Goal: Information Seeking & Learning: Learn about a topic

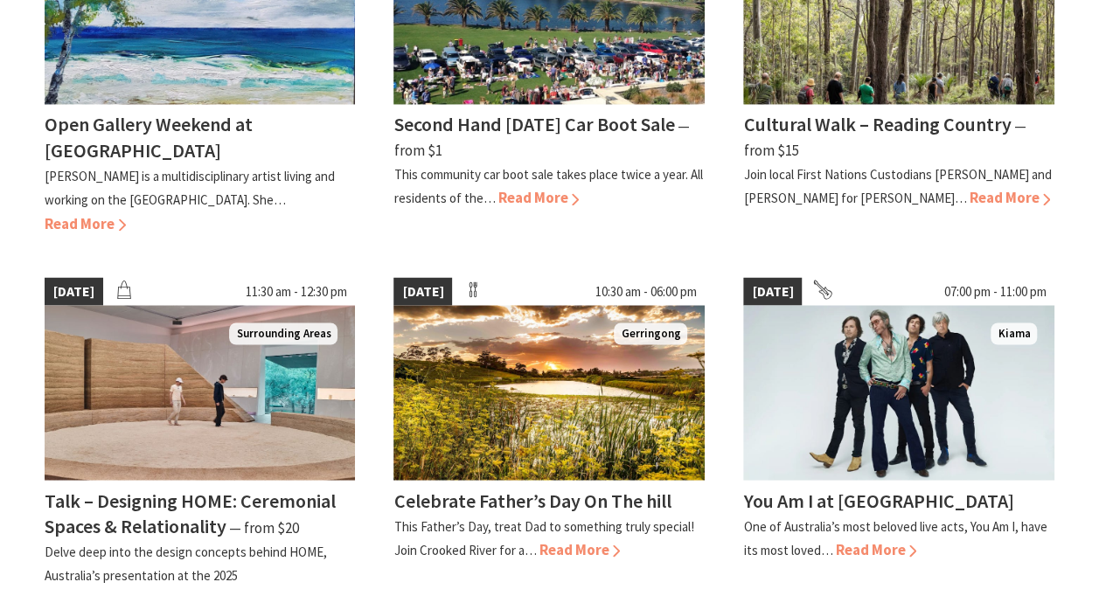
scroll to position [1661, 0]
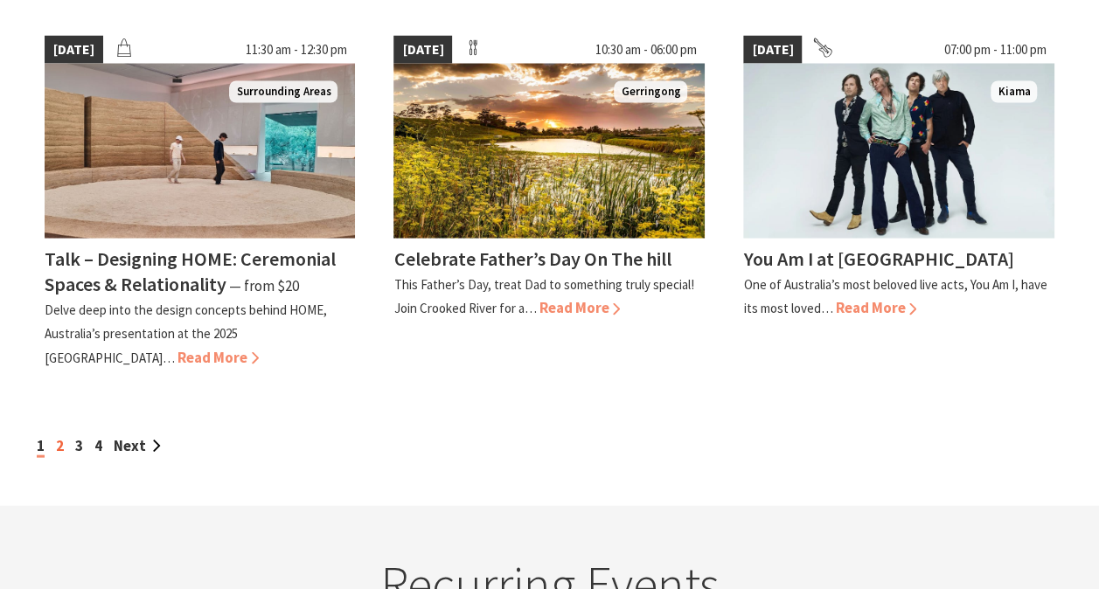
click at [59, 436] on link "2" at bounding box center [60, 445] width 8 height 19
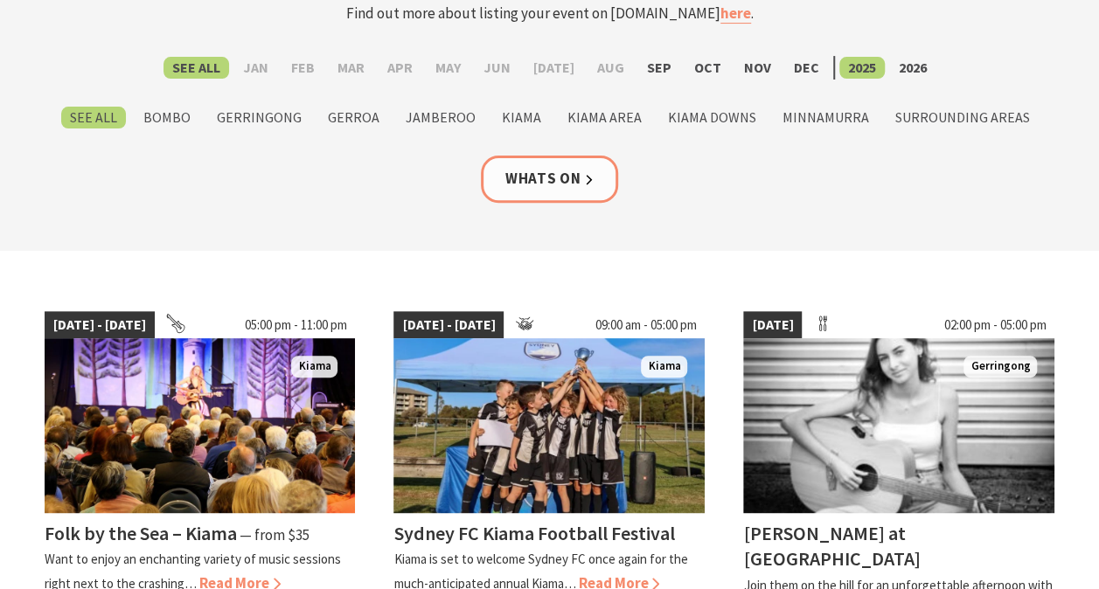
scroll to position [175, 0]
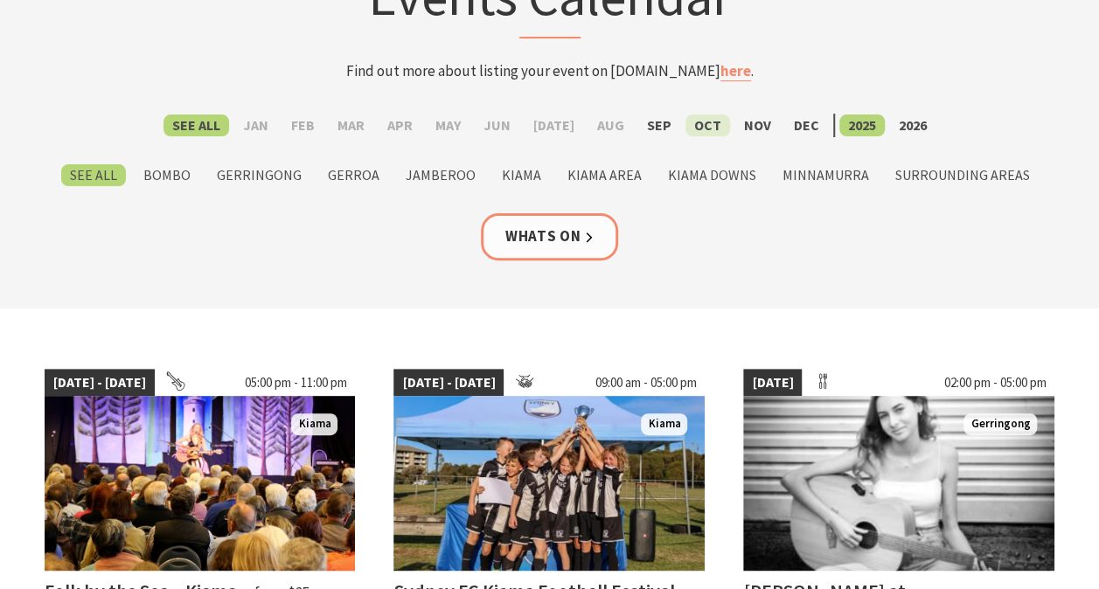
click at [694, 128] on label "Oct" at bounding box center [708, 126] width 45 height 22
click at [0, 0] on input "Oct" at bounding box center [0, 0] width 0 height 0
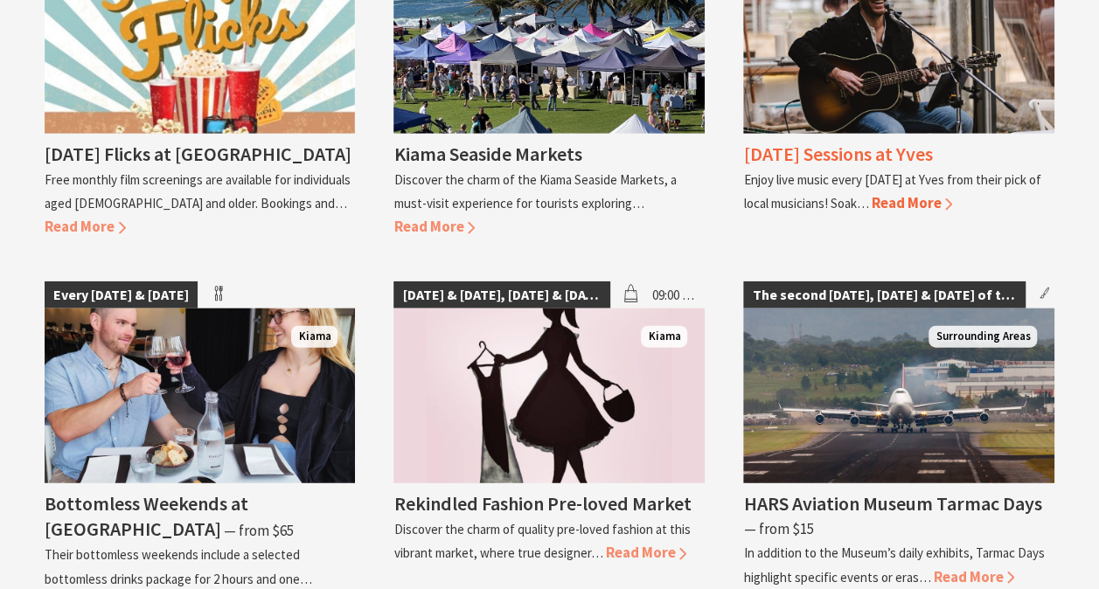
scroll to position [2011, 0]
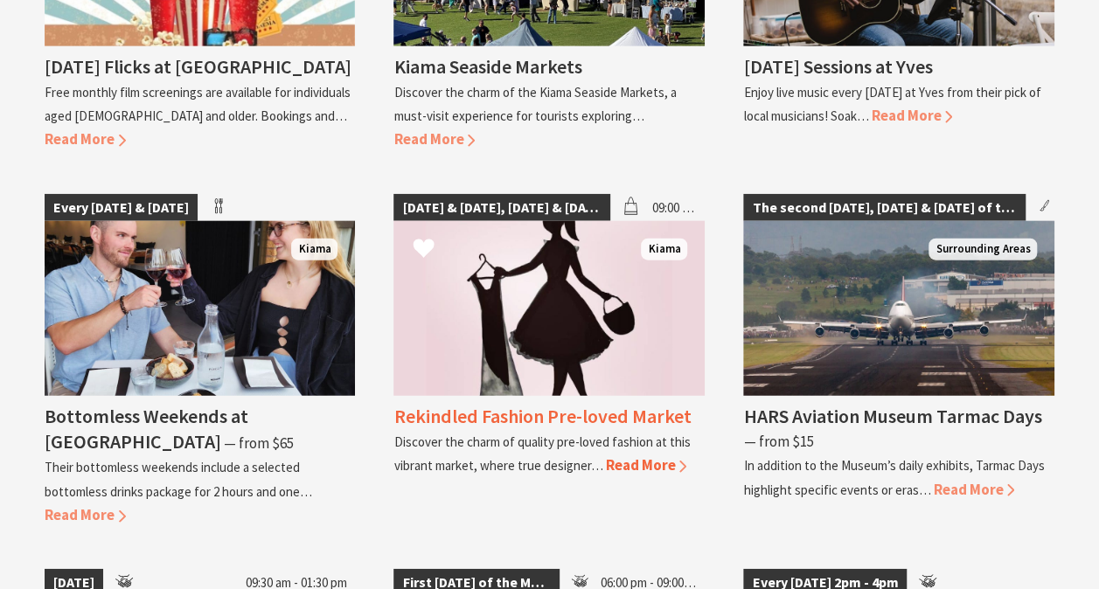
click at [649, 456] on span "Read More" at bounding box center [645, 465] width 81 height 19
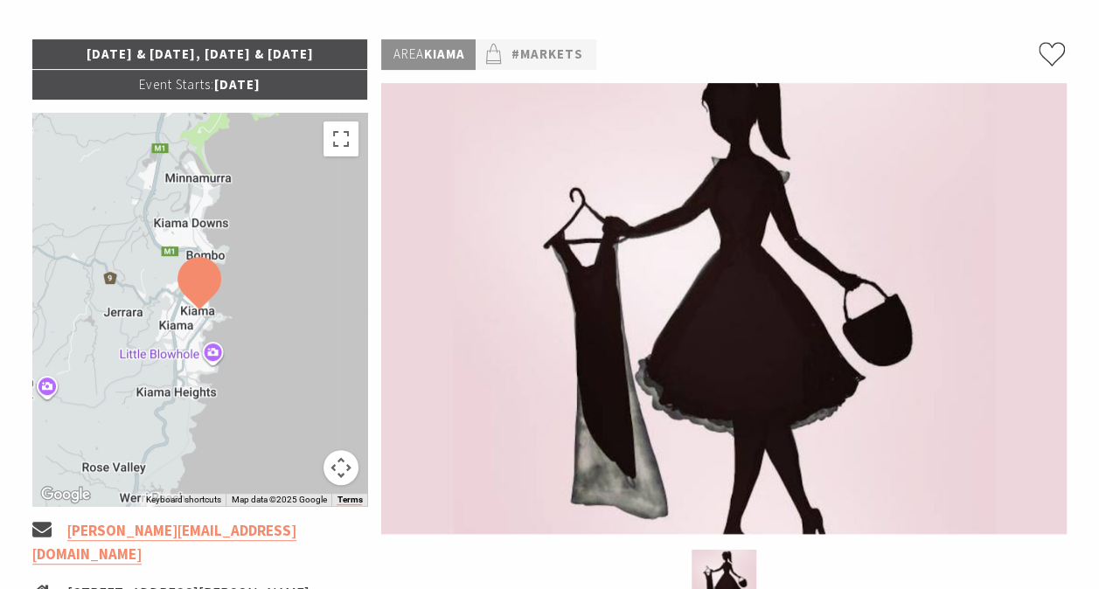
scroll to position [437, 0]
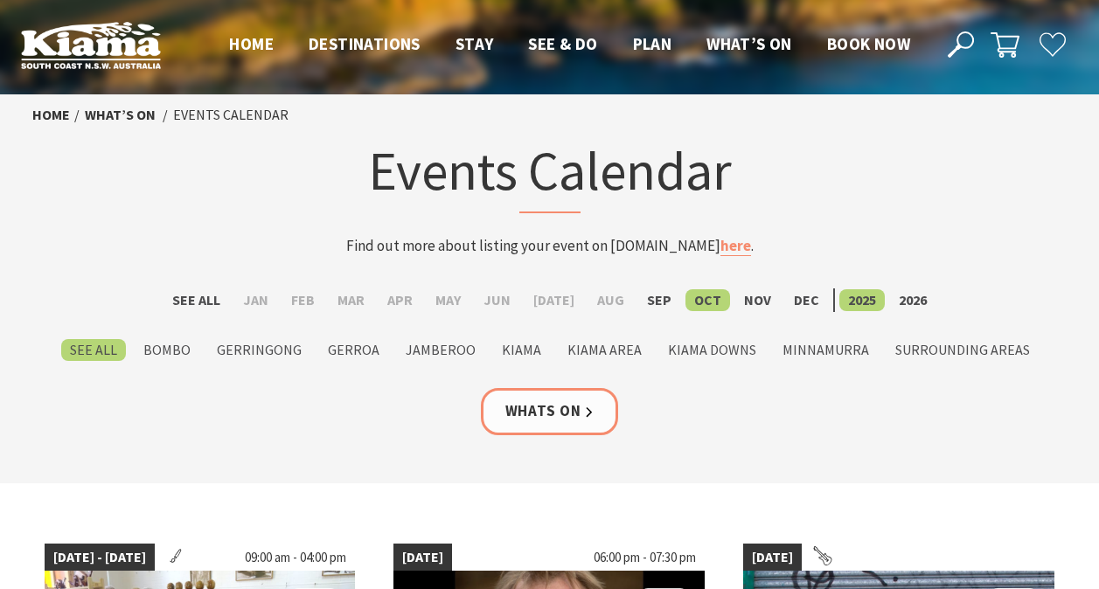
scroll to position [2011, 0]
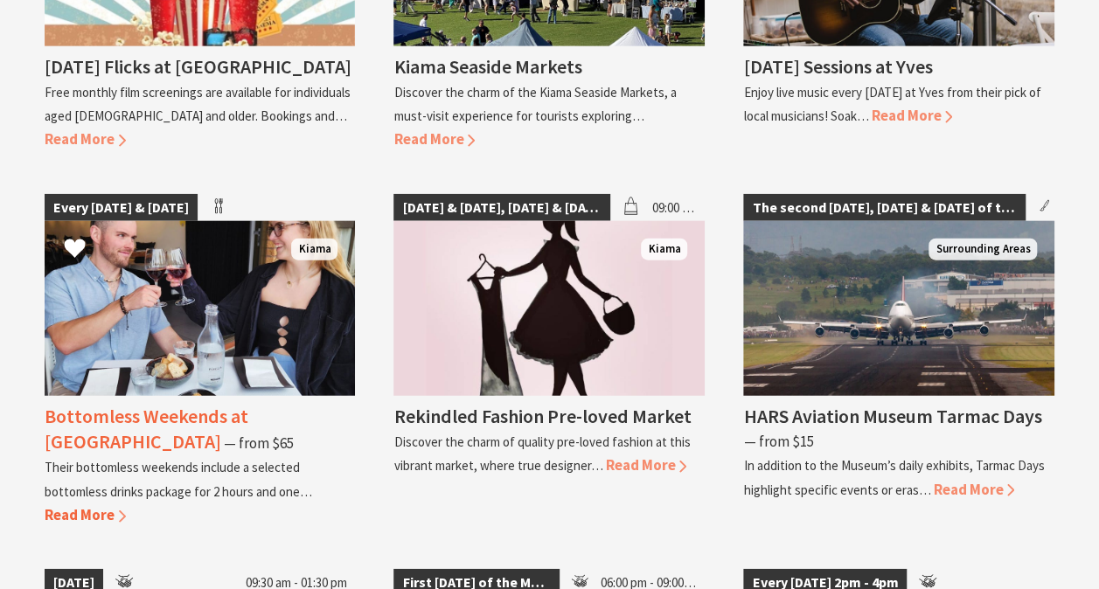
click at [165, 405] on h4 "Bottomless Weekends at [GEOGRAPHIC_DATA]" at bounding box center [147, 429] width 204 height 50
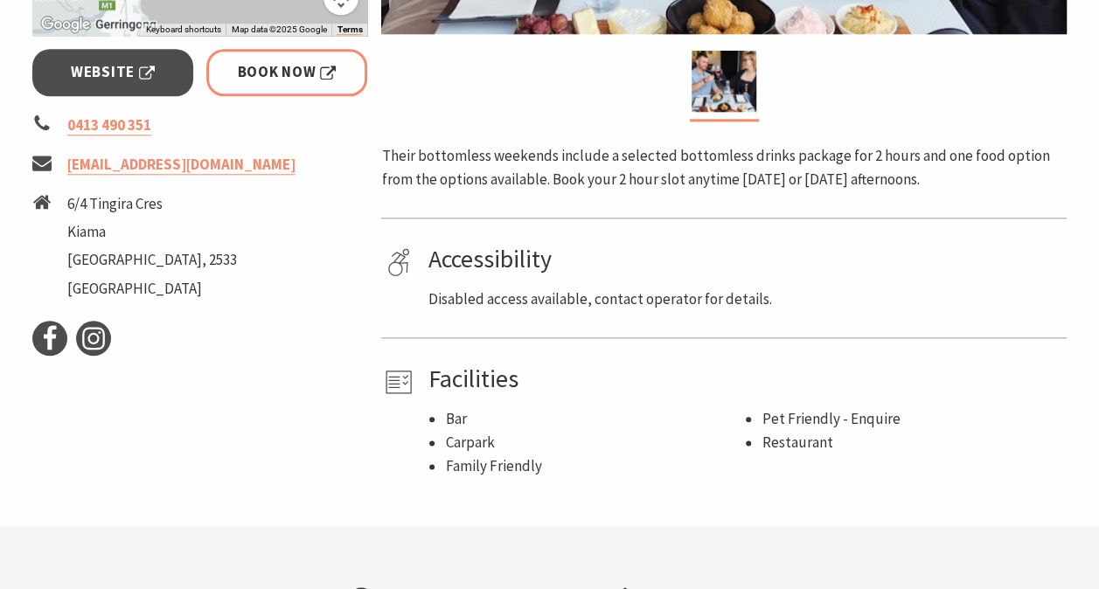
scroll to position [612, 0]
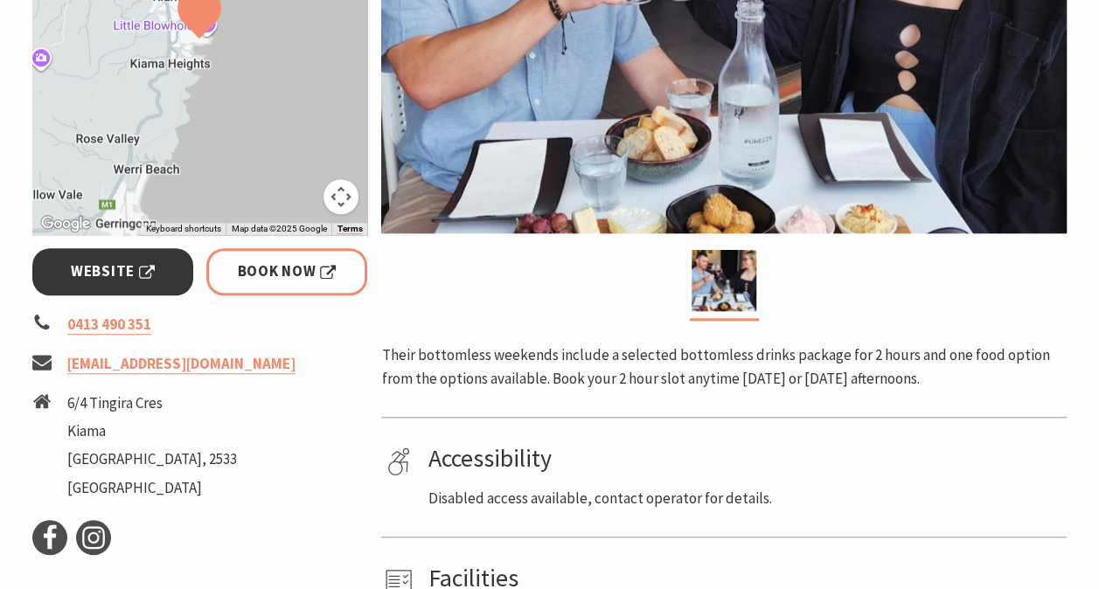
click at [112, 260] on span "Website" at bounding box center [113, 272] width 84 height 24
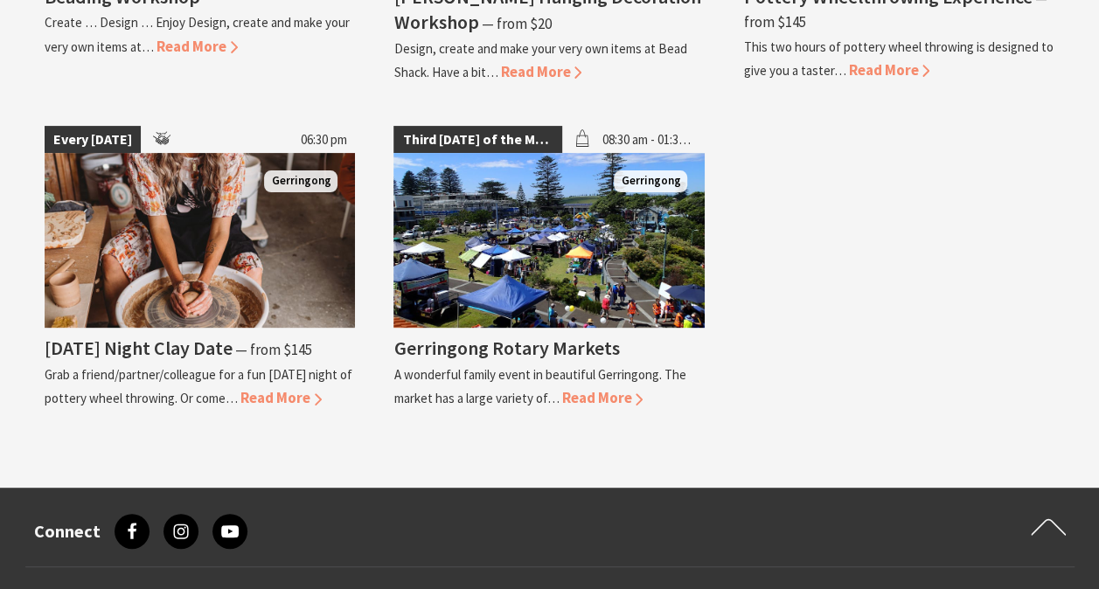
scroll to position [3498, 0]
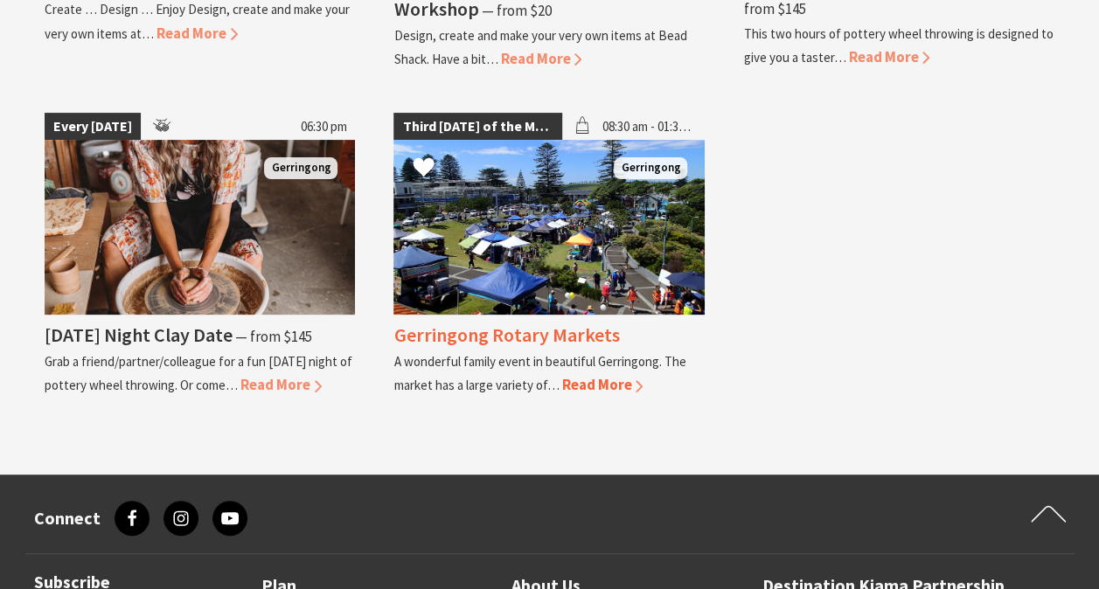
click at [613, 375] on span "Read More" at bounding box center [601, 384] width 81 height 19
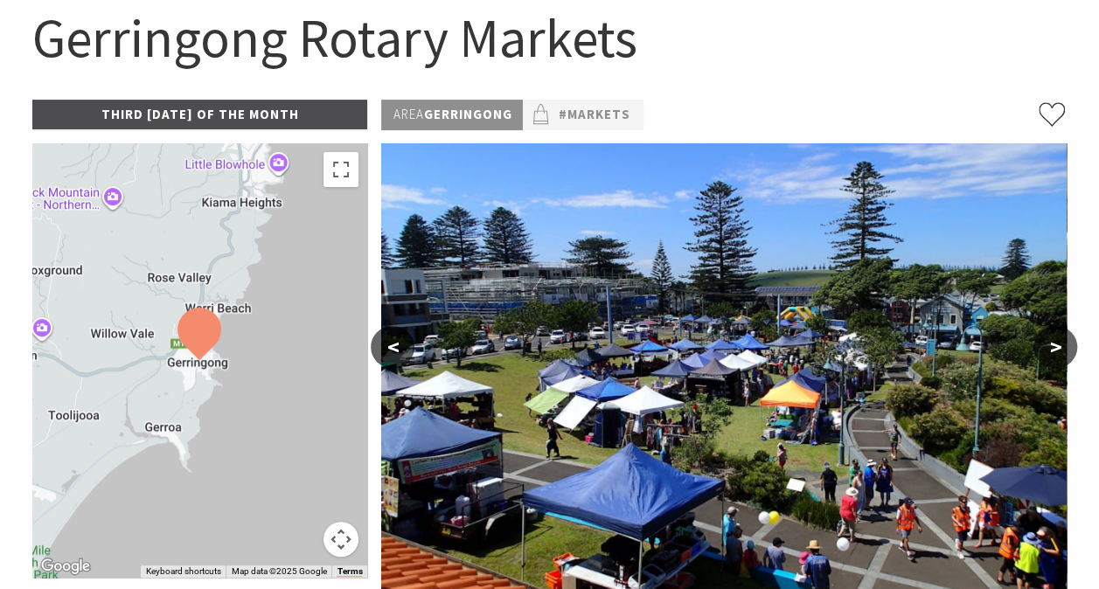
scroll to position [175, 0]
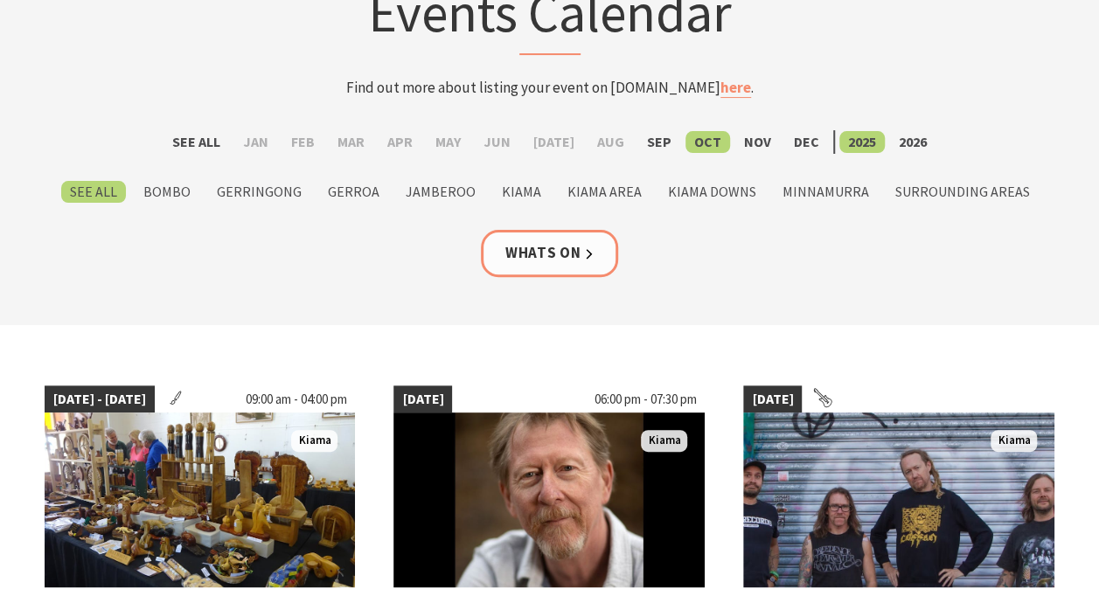
scroll to position [87, 0]
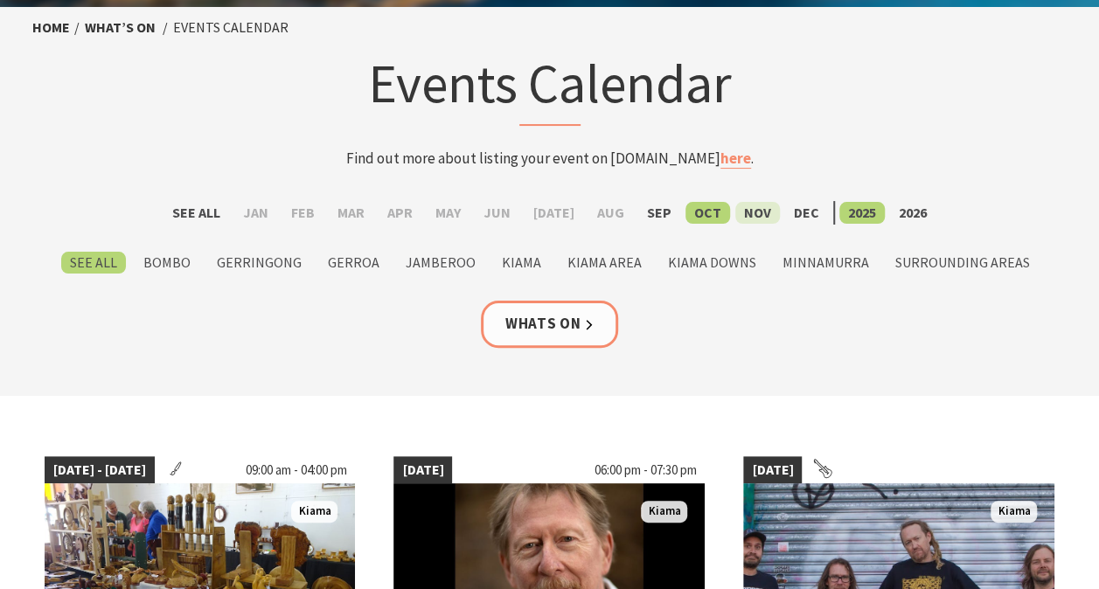
click at [735, 216] on label "Nov" at bounding box center [757, 213] width 45 height 22
click at [0, 0] on input "Nov" at bounding box center [0, 0] width 0 height 0
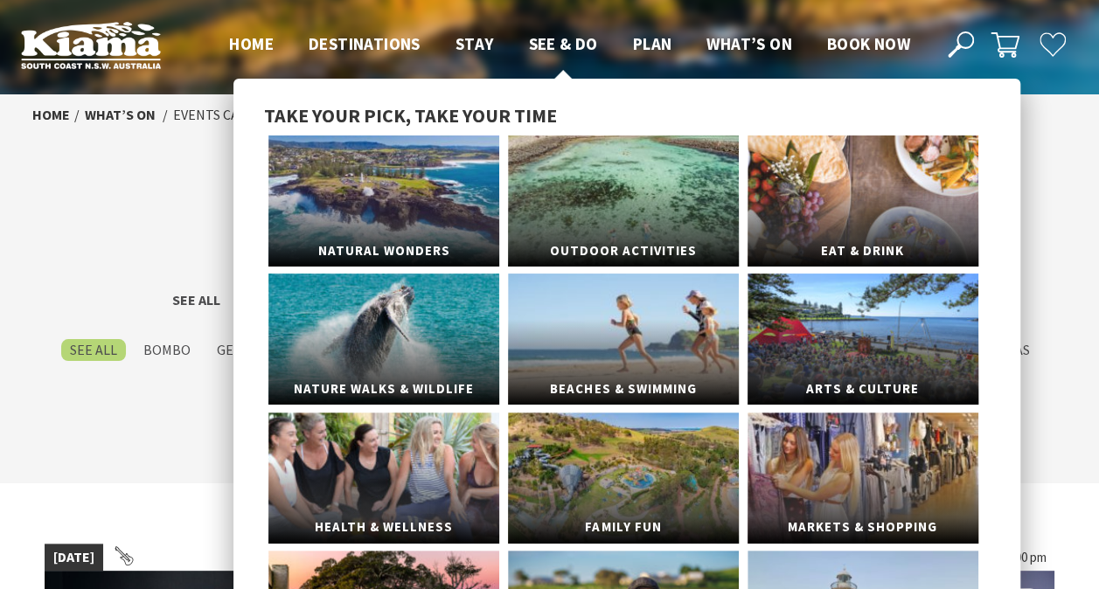
click at [570, 44] on span "See & Do" at bounding box center [562, 43] width 69 height 21
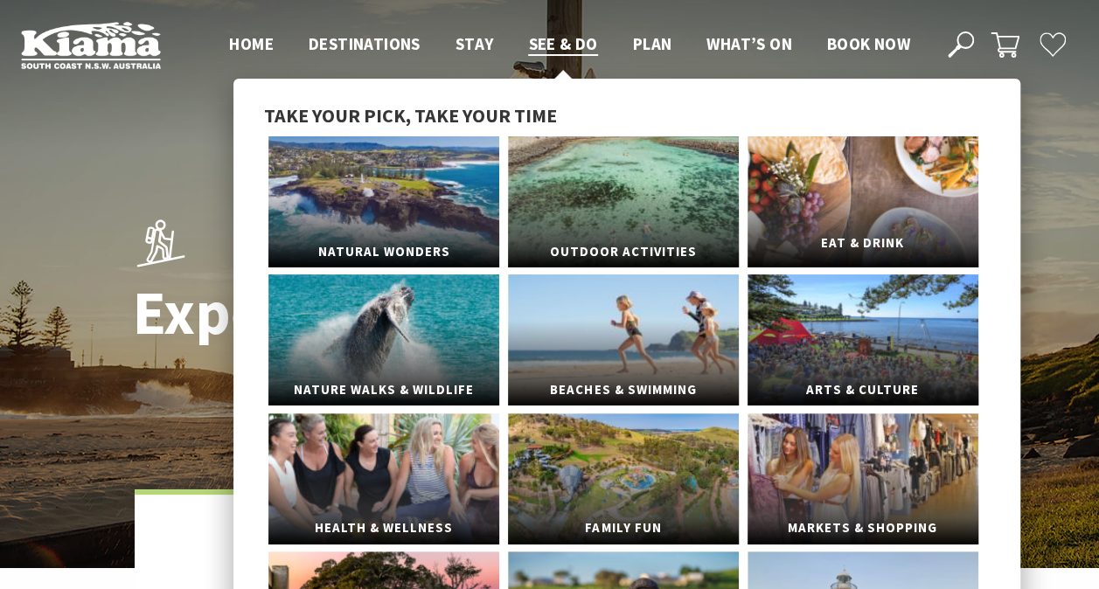
click at [798, 221] on link "Eat & Drink" at bounding box center [863, 201] width 231 height 131
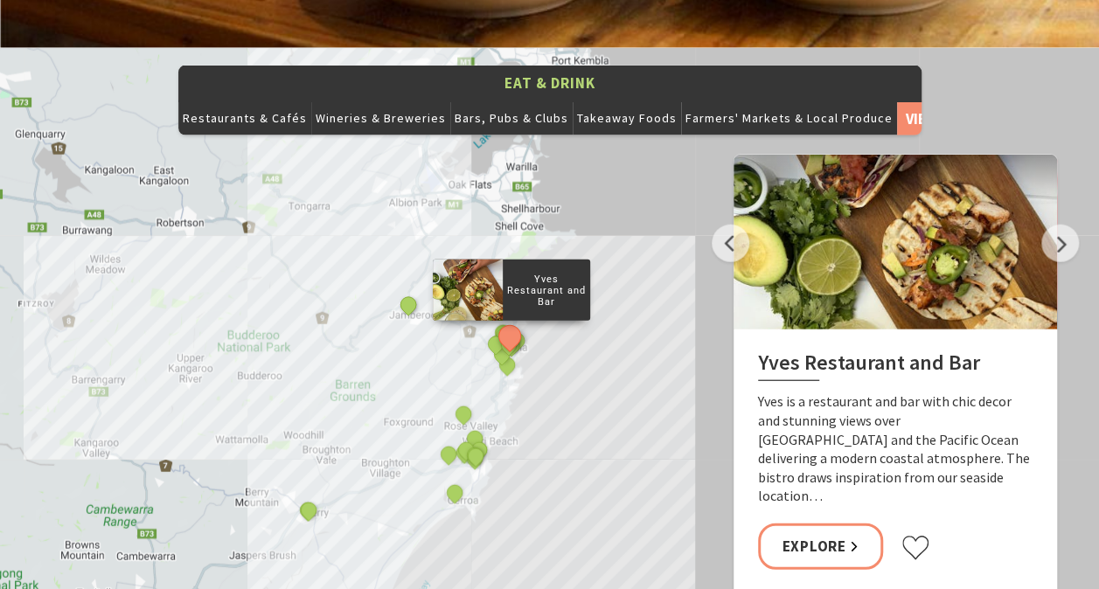
scroll to position [1924, 0]
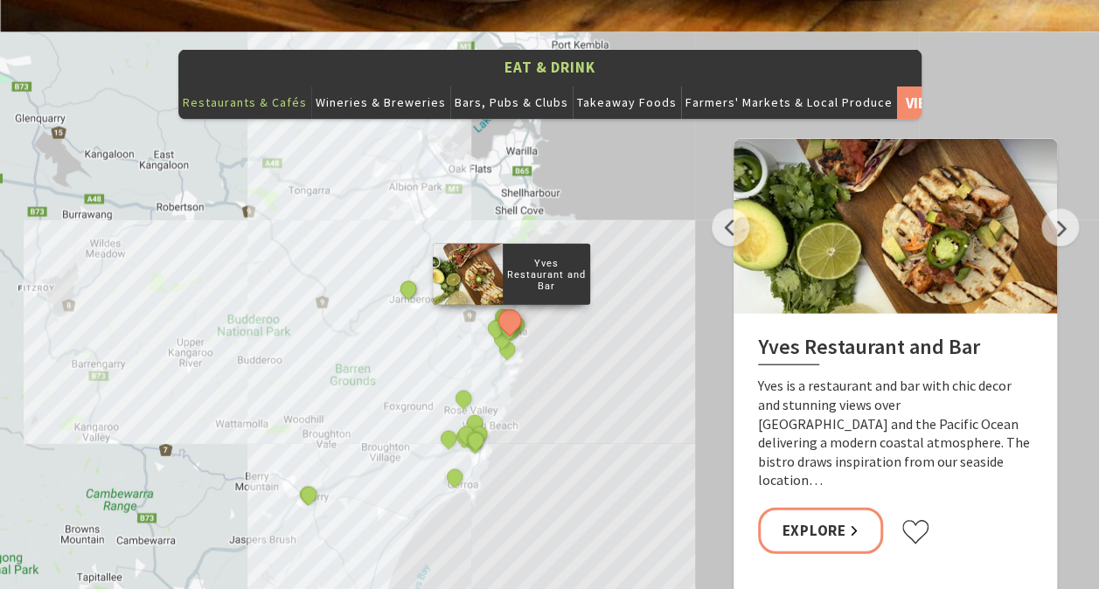
click at [261, 85] on button "Restaurants & Cafés" at bounding box center [244, 102] width 133 height 35
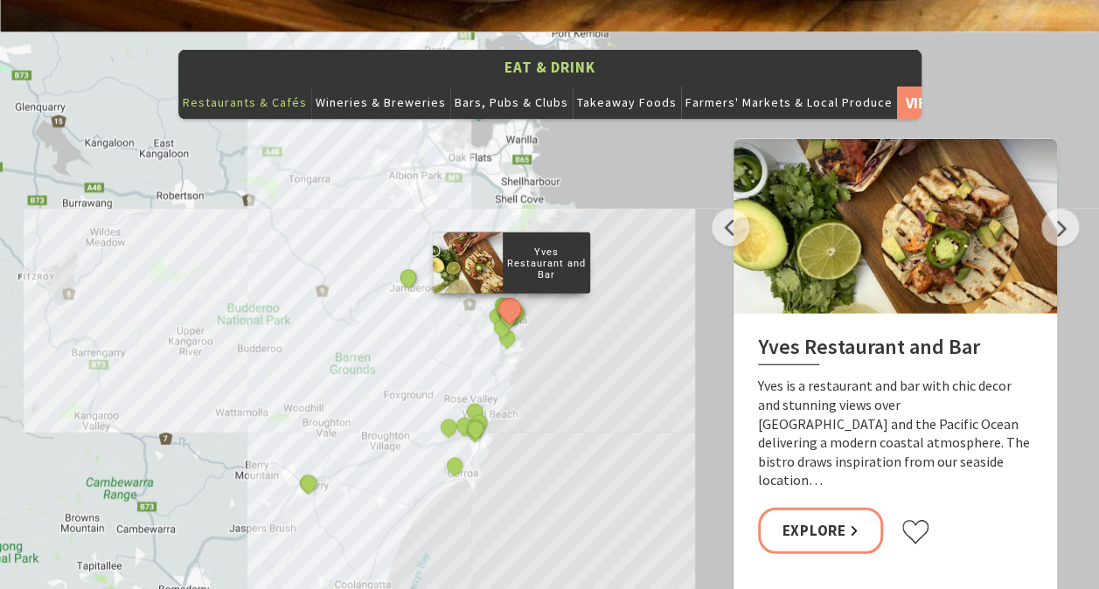
click at [268, 85] on button "Restaurants & Cafés" at bounding box center [244, 102] width 133 height 35
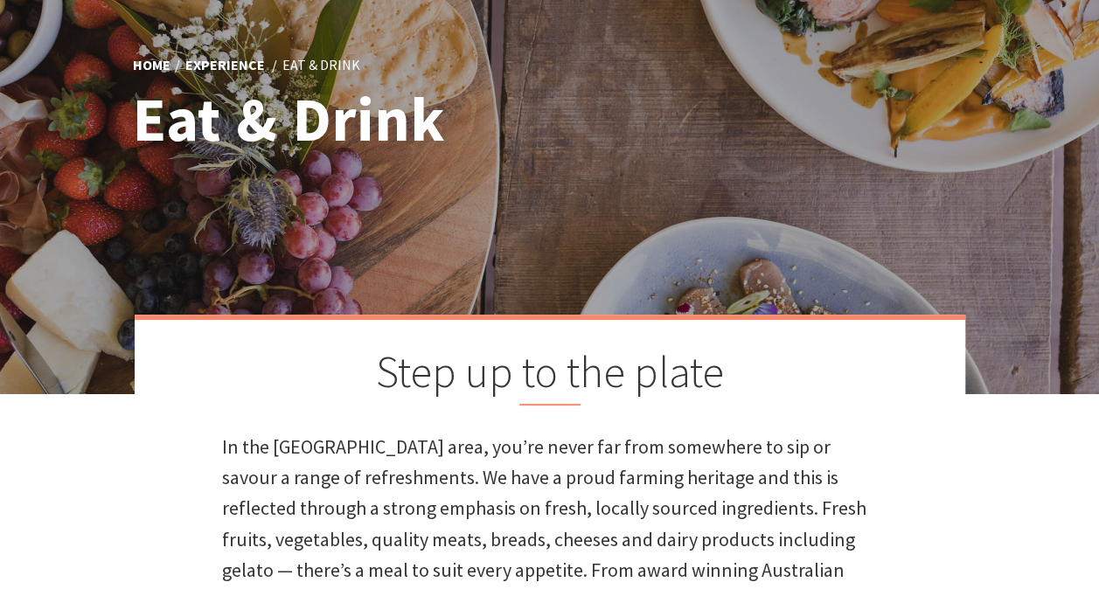
scroll to position [0, 0]
